Goal: Find specific page/section: Find specific page/section

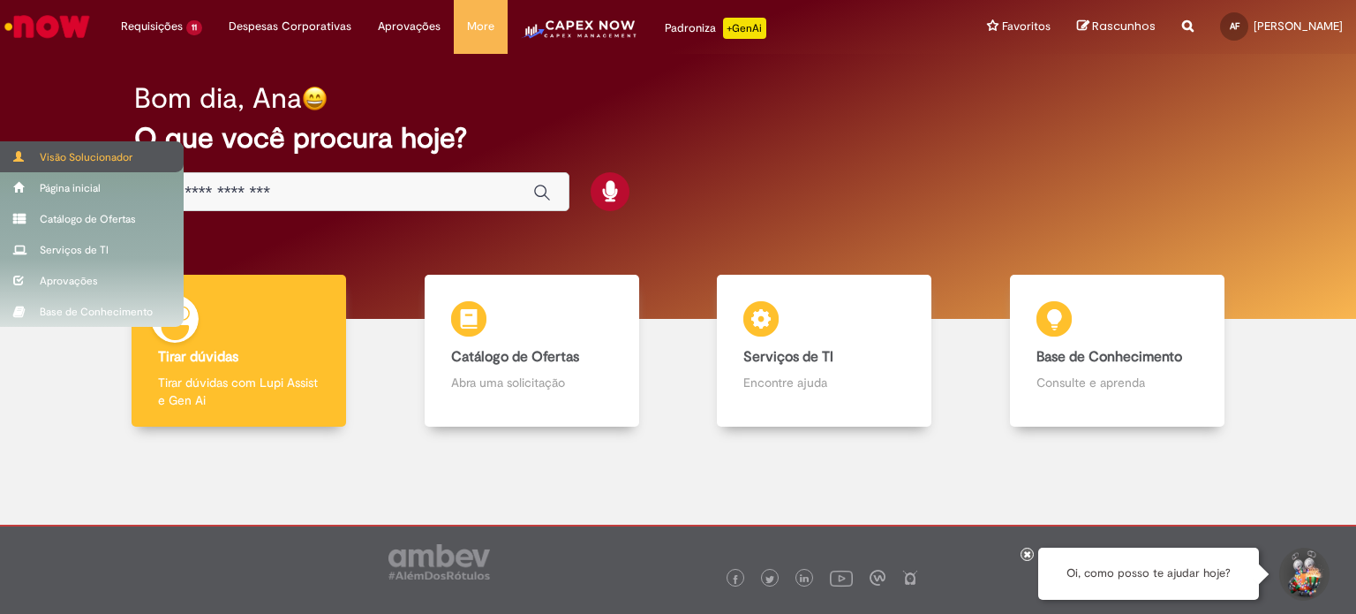
click at [32, 162] on div "Visão Solucionador" at bounding box center [92, 156] width 184 height 31
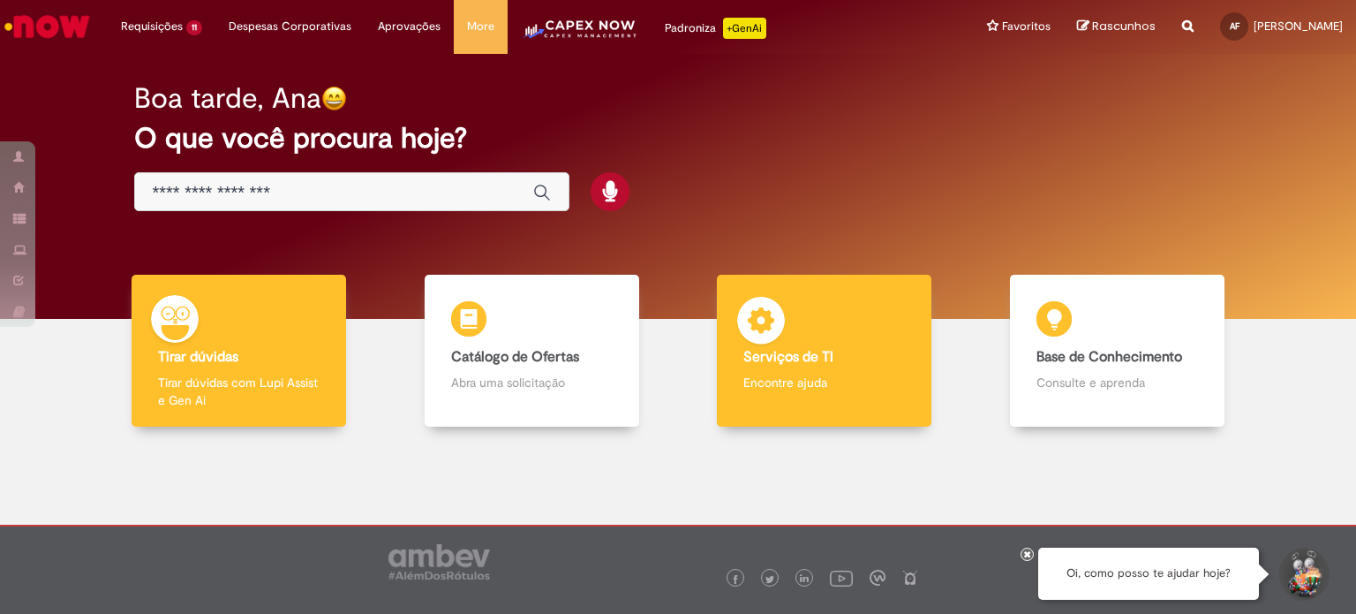
click at [800, 348] on b "Serviços de TI" at bounding box center [788, 357] width 90 height 18
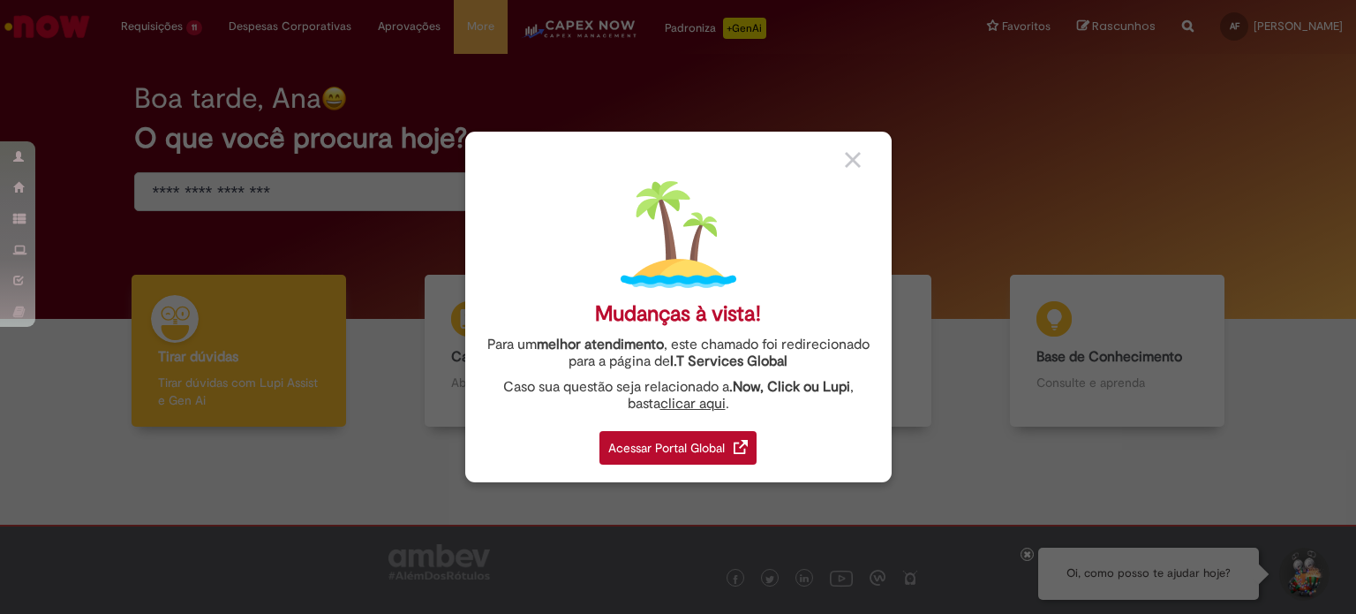
click at [684, 451] on div "Acessar Portal Global" at bounding box center [678, 448] width 157 height 34
